Goal: Task Accomplishment & Management: Use online tool/utility

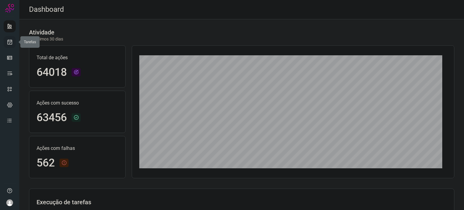
click at [11, 40] on icon at bounding box center [10, 42] width 6 height 6
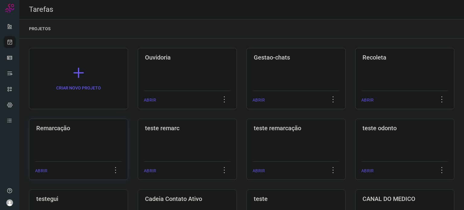
click at [69, 129] on h3 "Remarcação" at bounding box center [78, 127] width 85 height 7
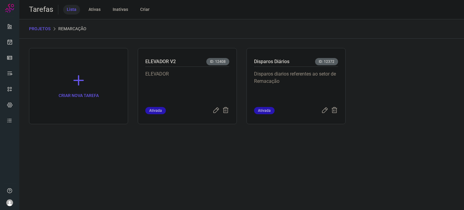
click at [303, 83] on p "Disparos diarios referentes ao setor de Remacação" at bounding box center [296, 85] width 84 height 30
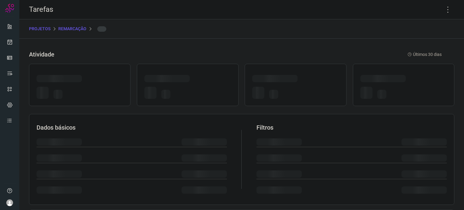
click at [303, 83] on div at bounding box center [295, 79] width 86 height 9
click at [442, 10] on icon at bounding box center [447, 9] width 13 height 13
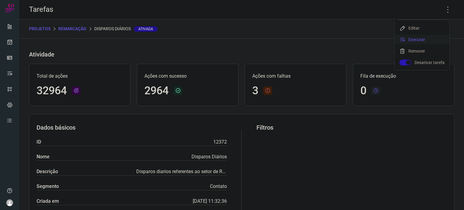
click at [432, 37] on li "Executar" at bounding box center [421, 40] width 55 height 10
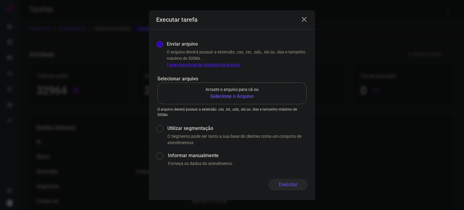
click at [228, 95] on b "Selecione o Arquivo" at bounding box center [231, 96] width 53 height 7
click at [0, 0] on input "Arraste o arquivo para cá ou Selecione o Arquivo" at bounding box center [0, 0] width 0 height 0
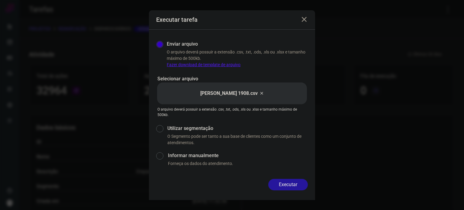
click at [290, 181] on button "Executar" at bounding box center [288, 184] width 40 height 11
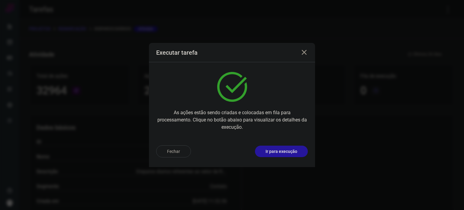
click at [290, 151] on p "Ir para execução" at bounding box center [281, 151] width 32 height 6
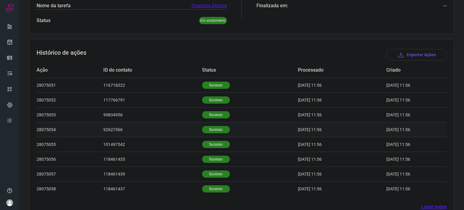
scroll to position [151, 0]
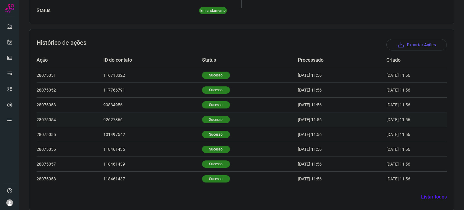
click at [218, 120] on p "Sucesso" at bounding box center [216, 119] width 28 height 7
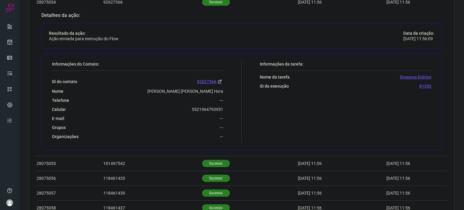
scroll to position [272, 0]
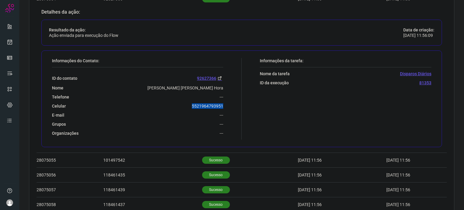
drag, startPoint x: 214, startPoint y: 104, endPoint x: 230, endPoint y: 105, distance: 15.7
click at [230, 105] on div "Informações do Contato: ID do contato 92627366 Nome [PERSON_NAME] [PERSON_NAME]…" at bounding box center [145, 98] width 193 height 81
copy p "5521964793951"
click at [6, 44] on link at bounding box center [10, 42] width 12 height 12
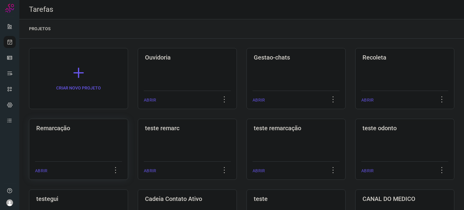
click at [138, 144] on div "Remarcação ABRIR" at bounding box center [187, 149] width 99 height 61
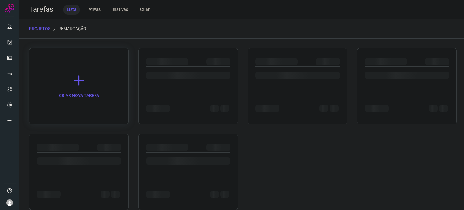
click at [71, 143] on div at bounding box center [79, 172] width 100 height 76
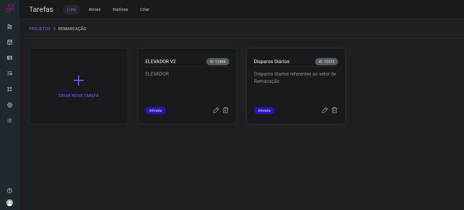
click at [325, 79] on p "Disparos diarios referentes ao setor de Remacação" at bounding box center [296, 85] width 84 height 30
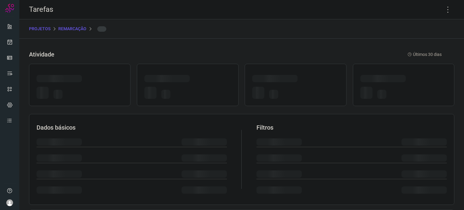
click at [325, 78] on div at bounding box center [295, 79] width 86 height 9
click at [444, 9] on icon at bounding box center [447, 9] width 13 height 13
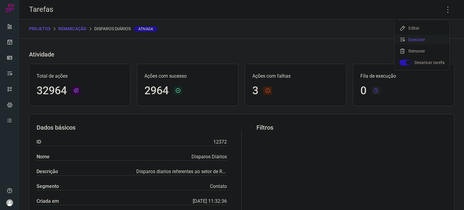
click at [418, 40] on li "Executar" at bounding box center [421, 40] width 55 height 10
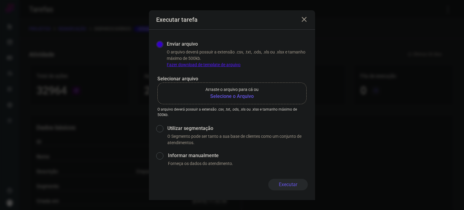
click at [235, 99] on b "Selecione o Arquivo" at bounding box center [231, 96] width 53 height 7
click at [0, 0] on input "Arraste o arquivo para cá ou Selecione o Arquivo" at bounding box center [0, 0] width 0 height 0
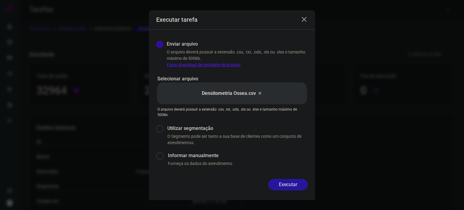
click at [299, 183] on button "Executar" at bounding box center [288, 184] width 40 height 11
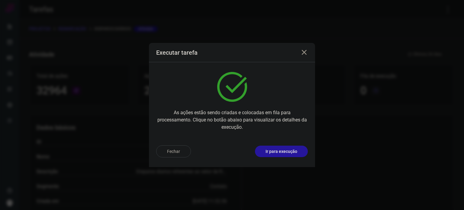
click at [289, 153] on p "Ir para execução" at bounding box center [281, 151] width 32 height 6
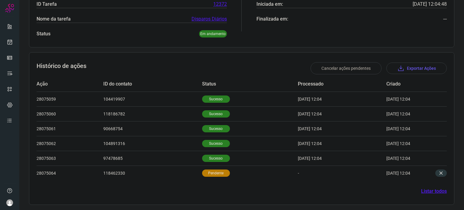
scroll to position [128, 0]
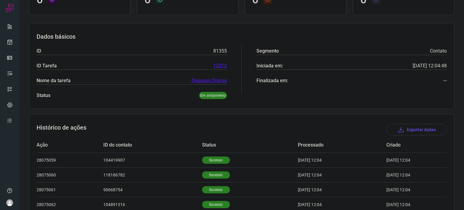
scroll to position [127, 0]
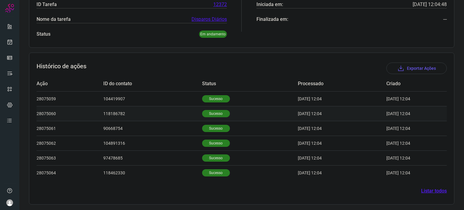
click at [215, 111] on p "Sucesso" at bounding box center [216, 113] width 28 height 7
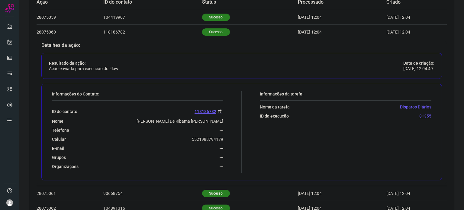
scroll to position [248, 0]
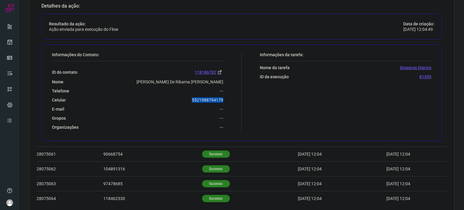
drag, startPoint x: 191, startPoint y: 101, endPoint x: 239, endPoint y: 97, distance: 48.2
click at [239, 97] on div "Informações do Contato: ID do contato 118186782 Nome [PERSON_NAME] De Ribama [P…" at bounding box center [145, 92] width 193 height 81
copy p "5521988794179"
click at [8, 42] on icon at bounding box center [10, 42] width 6 height 6
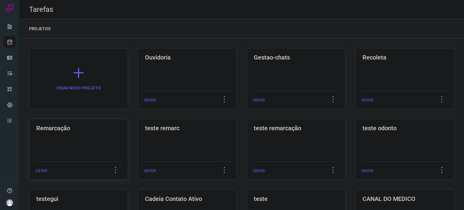
click at [138, 147] on div "Remarcação ABRIR" at bounding box center [187, 149] width 99 height 61
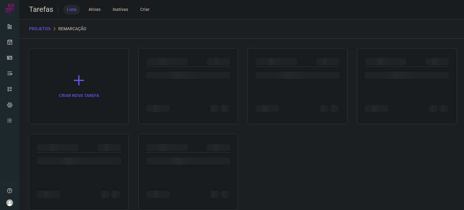
click at [85, 147] on div at bounding box center [79, 147] width 85 height 7
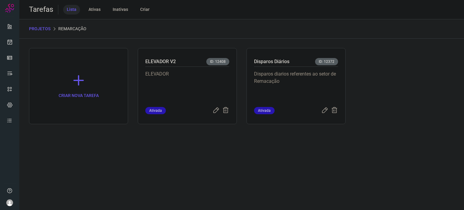
click at [315, 78] on p "Disparos diarios referentes ao setor de Remacação" at bounding box center [296, 85] width 84 height 30
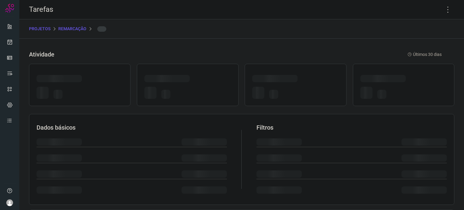
click at [315, 78] on div at bounding box center [295, 79] width 86 height 9
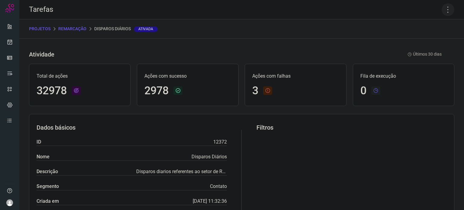
click at [445, 11] on icon at bounding box center [447, 9] width 13 height 13
click at [425, 37] on li "Executar" at bounding box center [421, 40] width 55 height 10
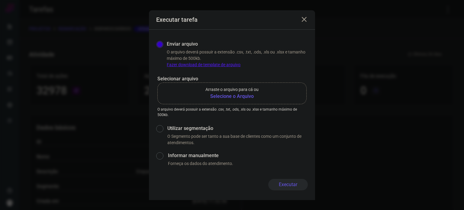
click at [215, 95] on b "Selecione o Arquivo" at bounding box center [231, 96] width 53 height 7
click at [0, 0] on input "Arraste o arquivo para cá ou Selecione o Arquivo" at bounding box center [0, 0] width 0 height 0
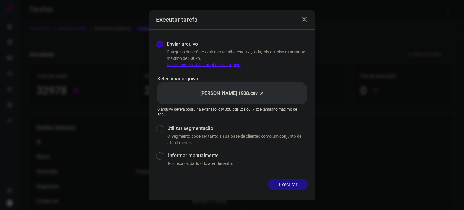
click at [282, 182] on button "Executar" at bounding box center [288, 184] width 40 height 11
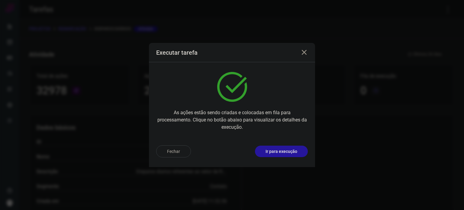
click at [290, 151] on p "Ir para execução" at bounding box center [281, 151] width 32 height 6
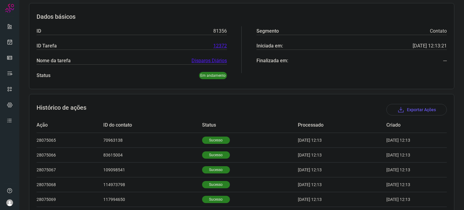
scroll to position [181, 0]
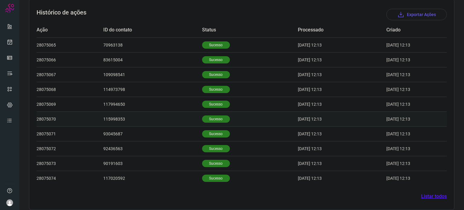
click at [211, 119] on p "Sucesso" at bounding box center [216, 118] width 28 height 7
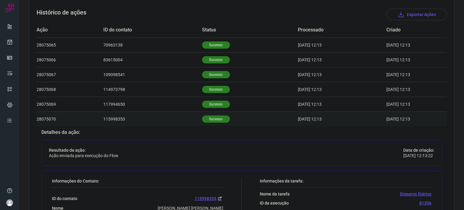
scroll to position [272, 0]
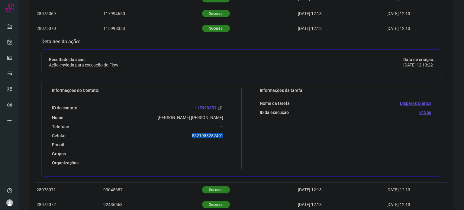
drag, startPoint x: 184, startPoint y: 130, endPoint x: 225, endPoint y: 133, distance: 40.3
click at [225, 133] on div "Informações do Contato: ID do contato 115998353 Nome Maria José Martins De Oliv…" at bounding box center [145, 128] width 193 height 81
copy p "5521983282401"
